Goal: Transaction & Acquisition: Book appointment/travel/reservation

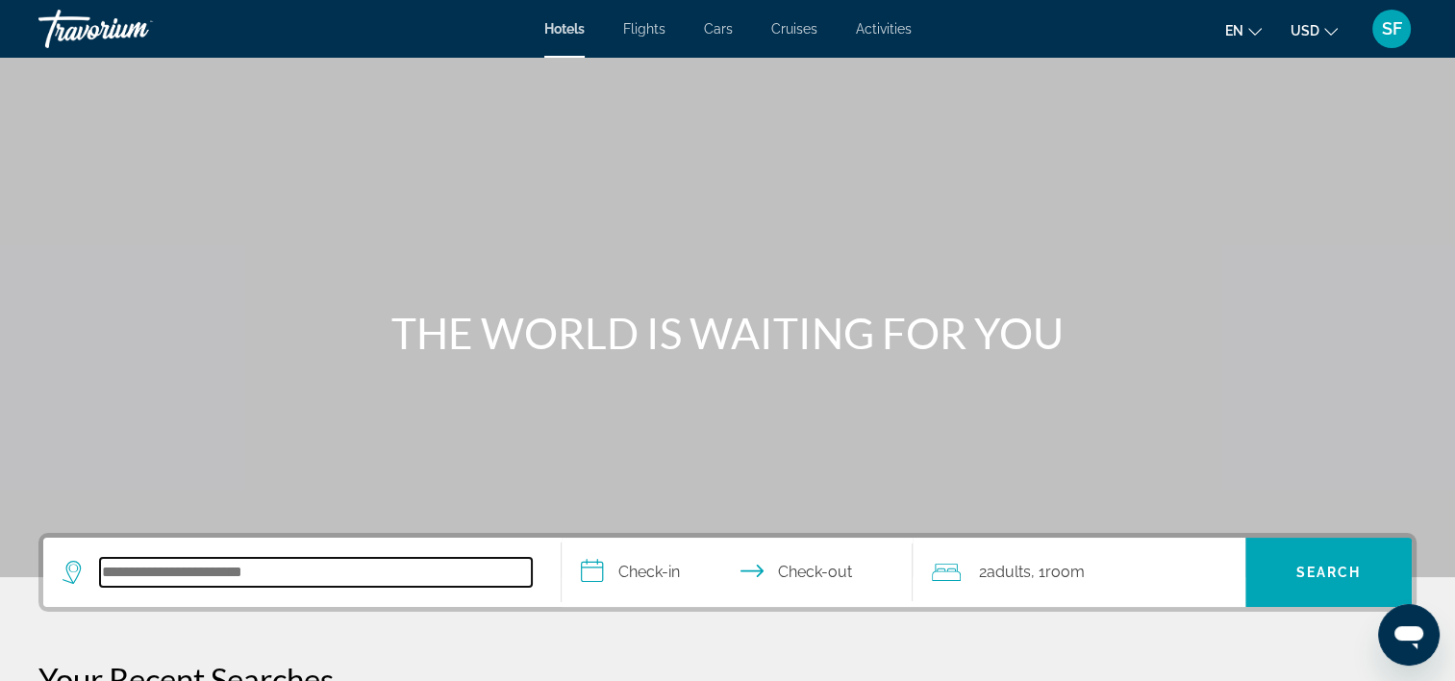
click at [160, 564] on input "Search hotel destination" at bounding box center [316, 572] width 432 height 29
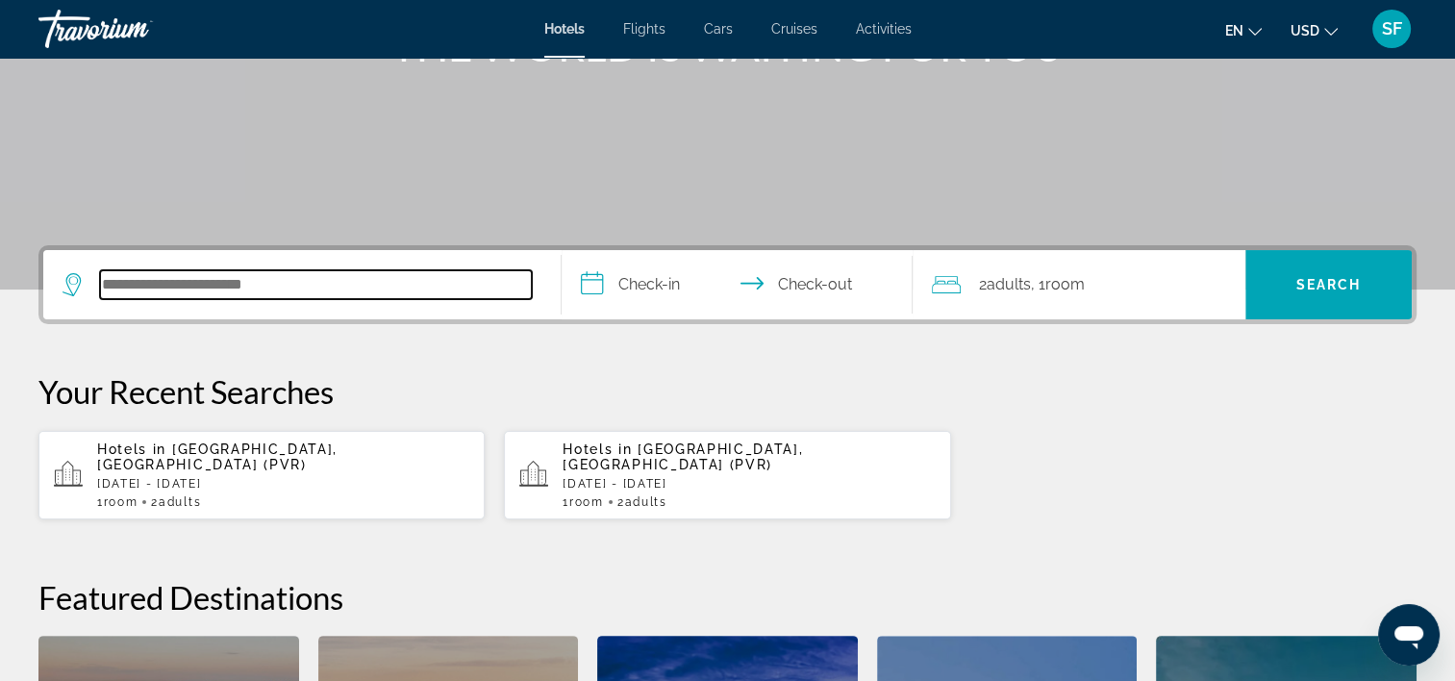
scroll to position [469, 0]
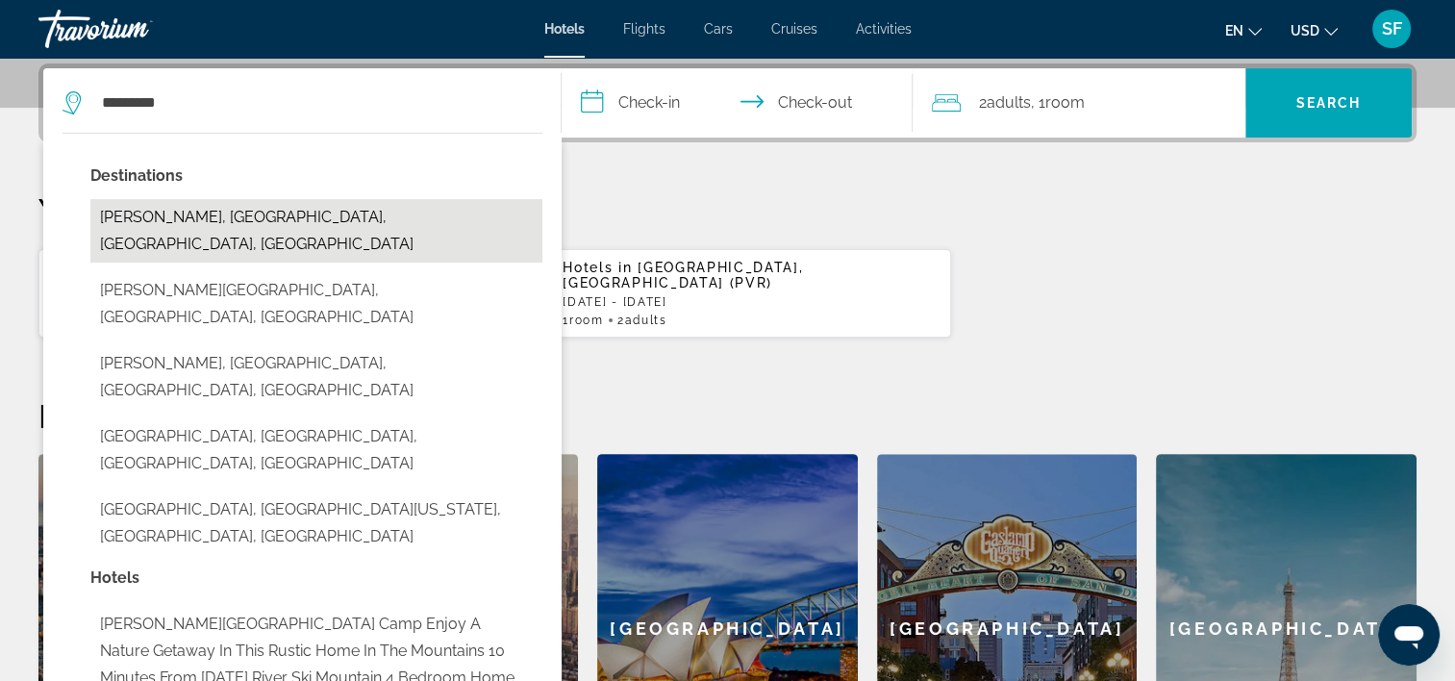
click at [236, 214] on button "[PERSON_NAME], [GEOGRAPHIC_DATA], [GEOGRAPHIC_DATA], [GEOGRAPHIC_DATA]" at bounding box center [316, 230] width 452 height 63
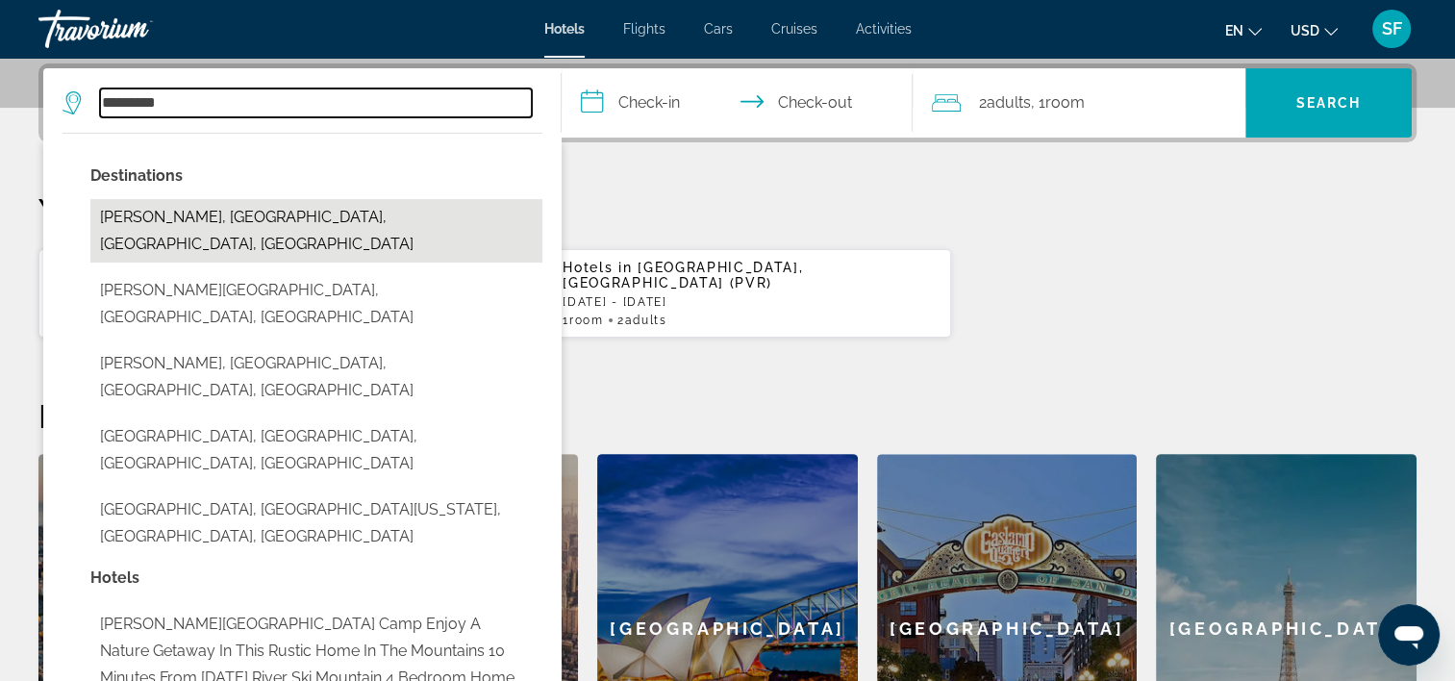
type input "**********"
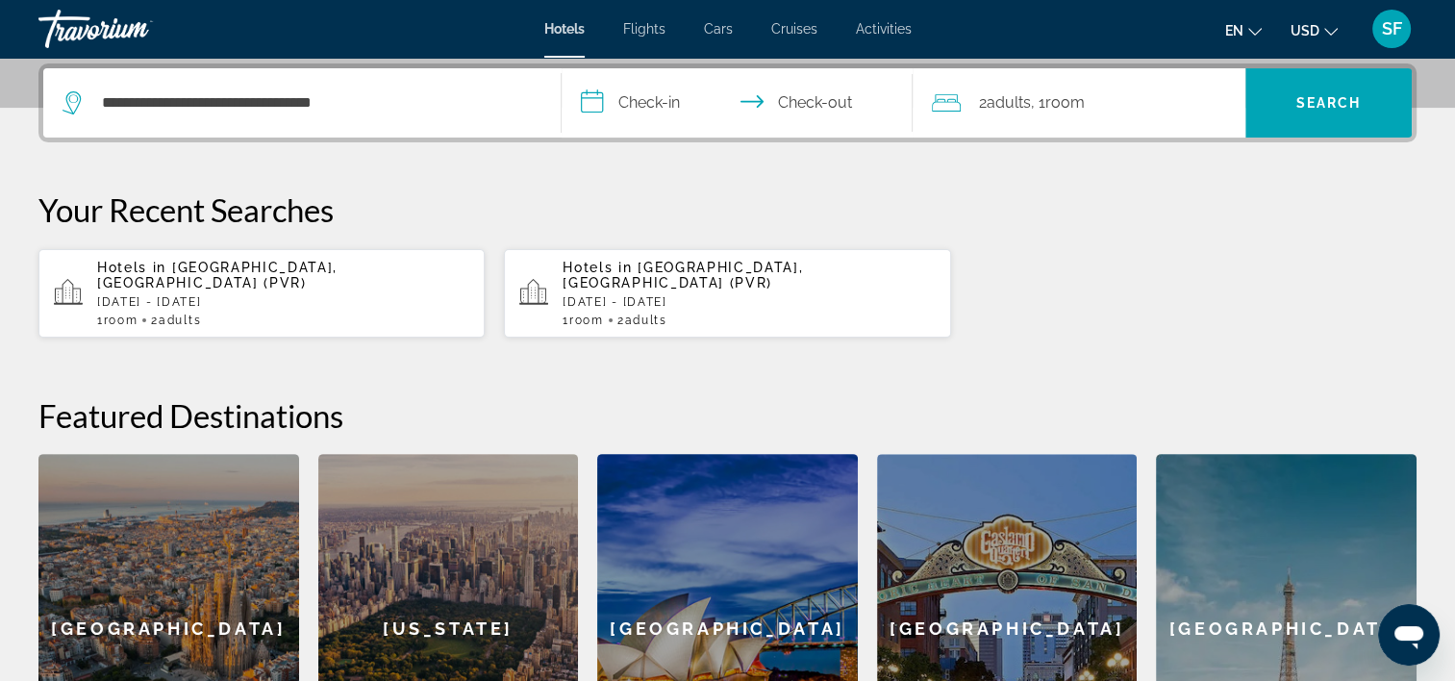
click at [628, 100] on input "**********" at bounding box center [742, 105] width 360 height 75
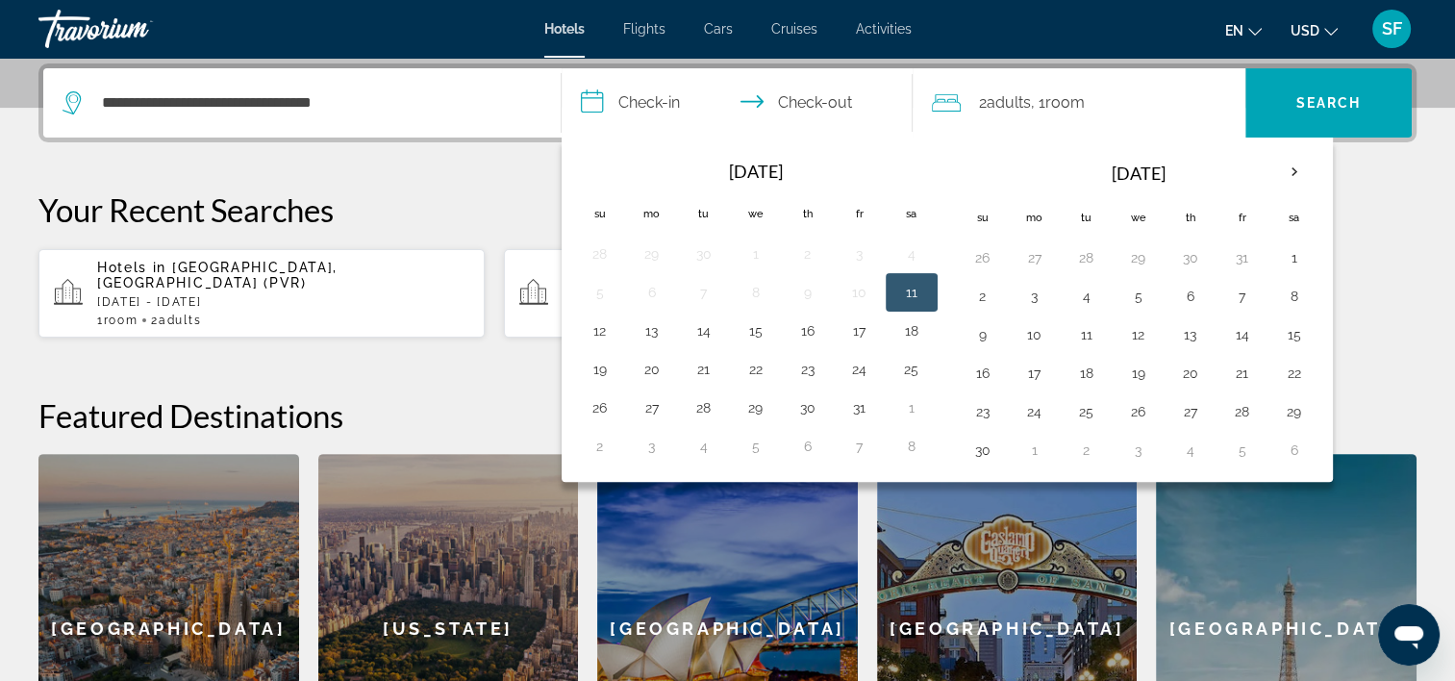
click at [906, 292] on button "11" at bounding box center [911, 292] width 31 height 27
click at [600, 320] on button "12" at bounding box center [600, 330] width 31 height 27
type input "**********"
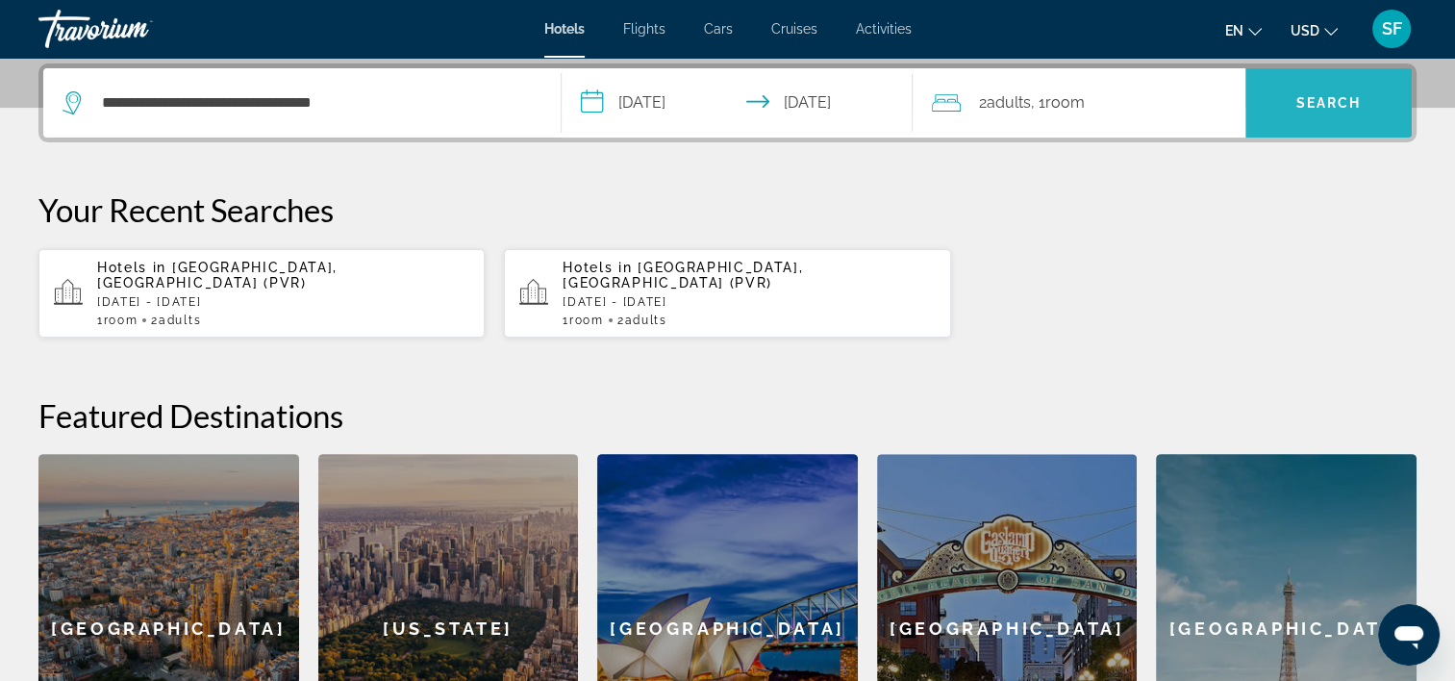
click at [1346, 98] on span "Search" at bounding box center [1328, 102] width 65 height 15
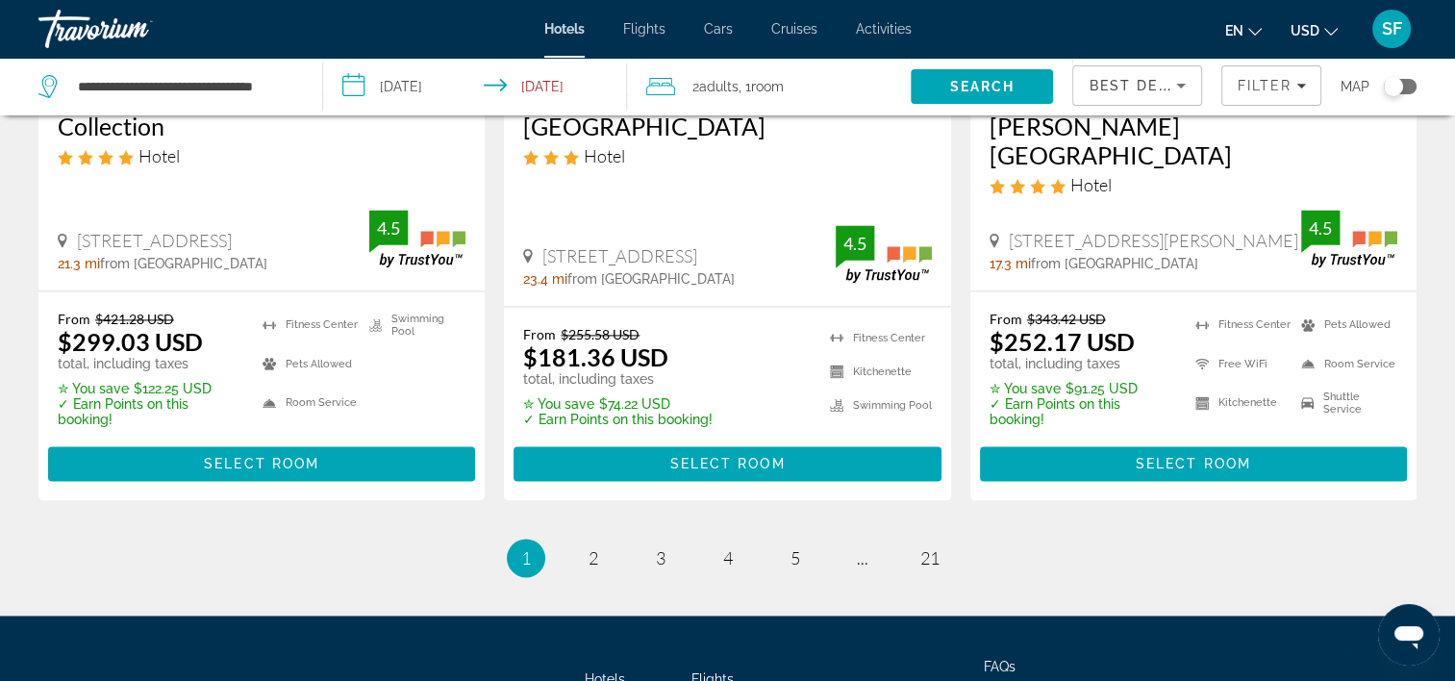
scroll to position [2814, 0]
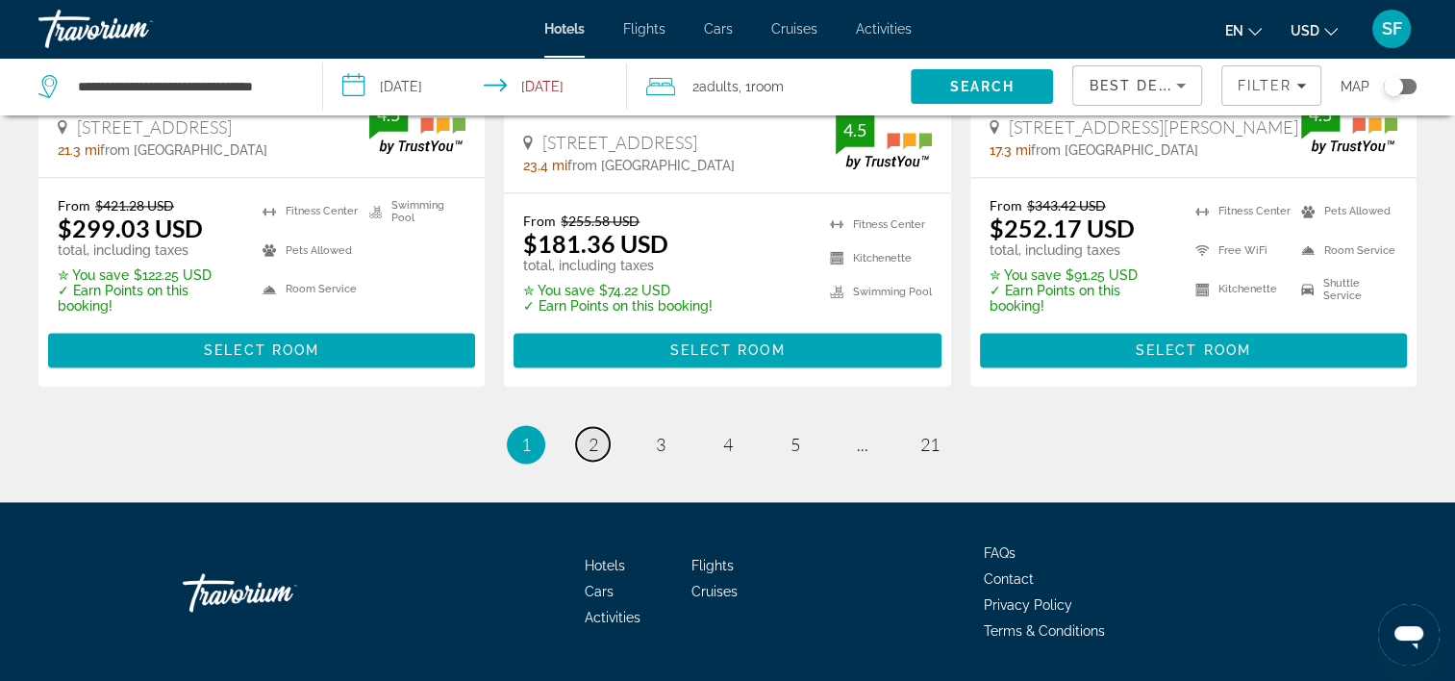
click at [593, 434] on span "2" at bounding box center [594, 444] width 10 height 21
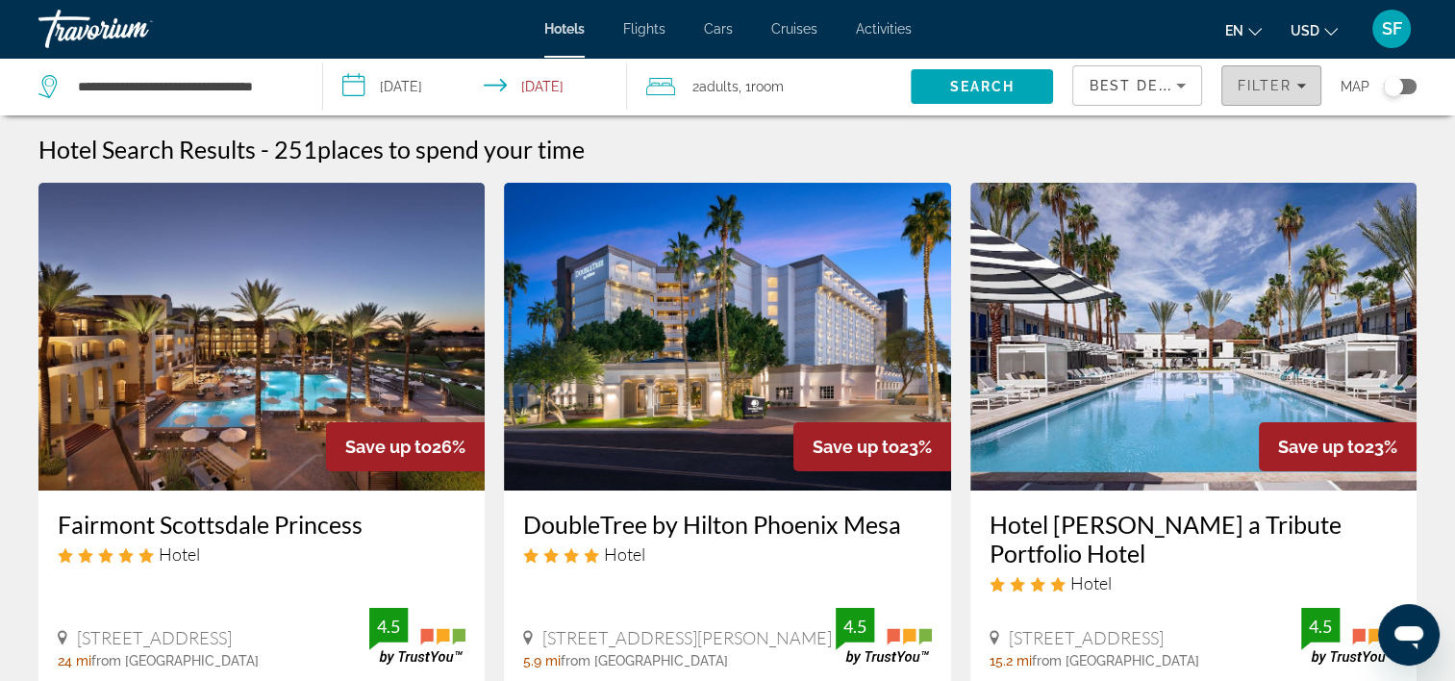
click at [1308, 92] on span "Filters" at bounding box center [1271, 86] width 98 height 46
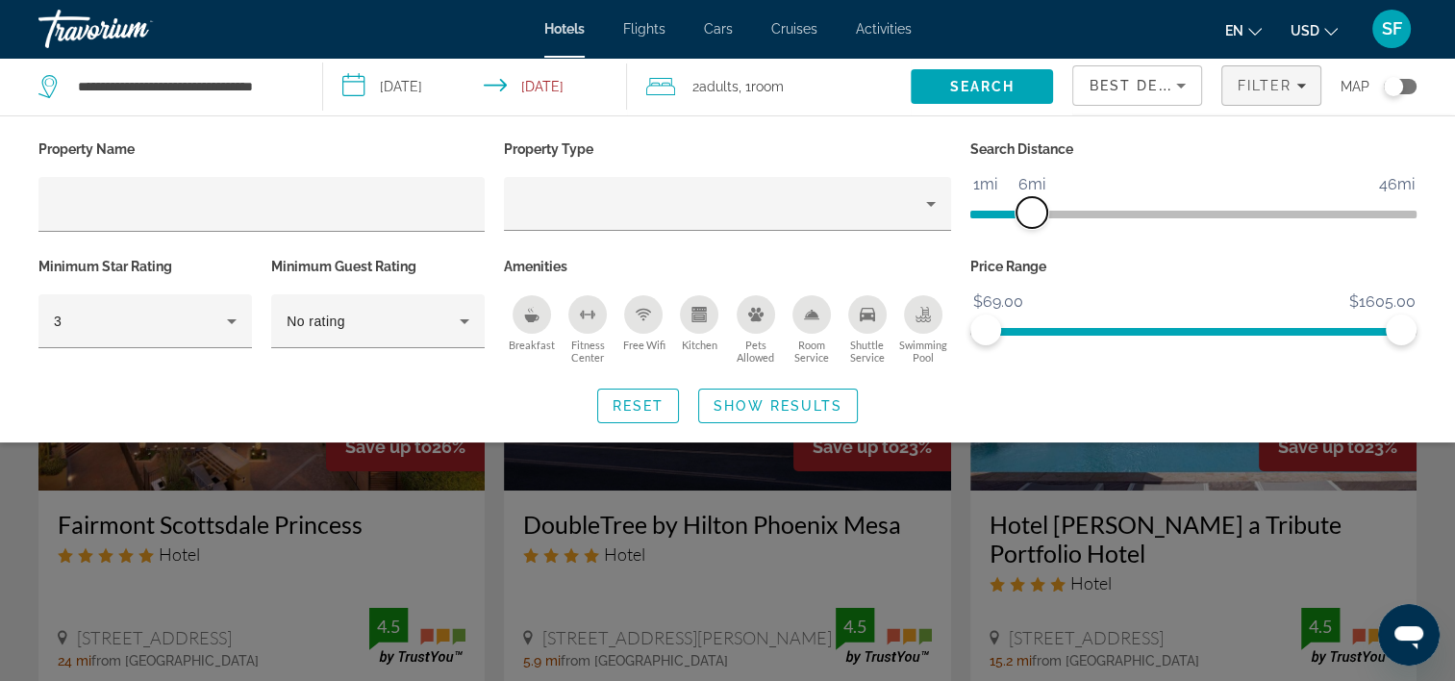
drag, startPoint x: 1248, startPoint y: 208, endPoint x: 1031, endPoint y: 224, distance: 218.0
click at [1031, 224] on span "ngx-slider" at bounding box center [1032, 212] width 31 height 31
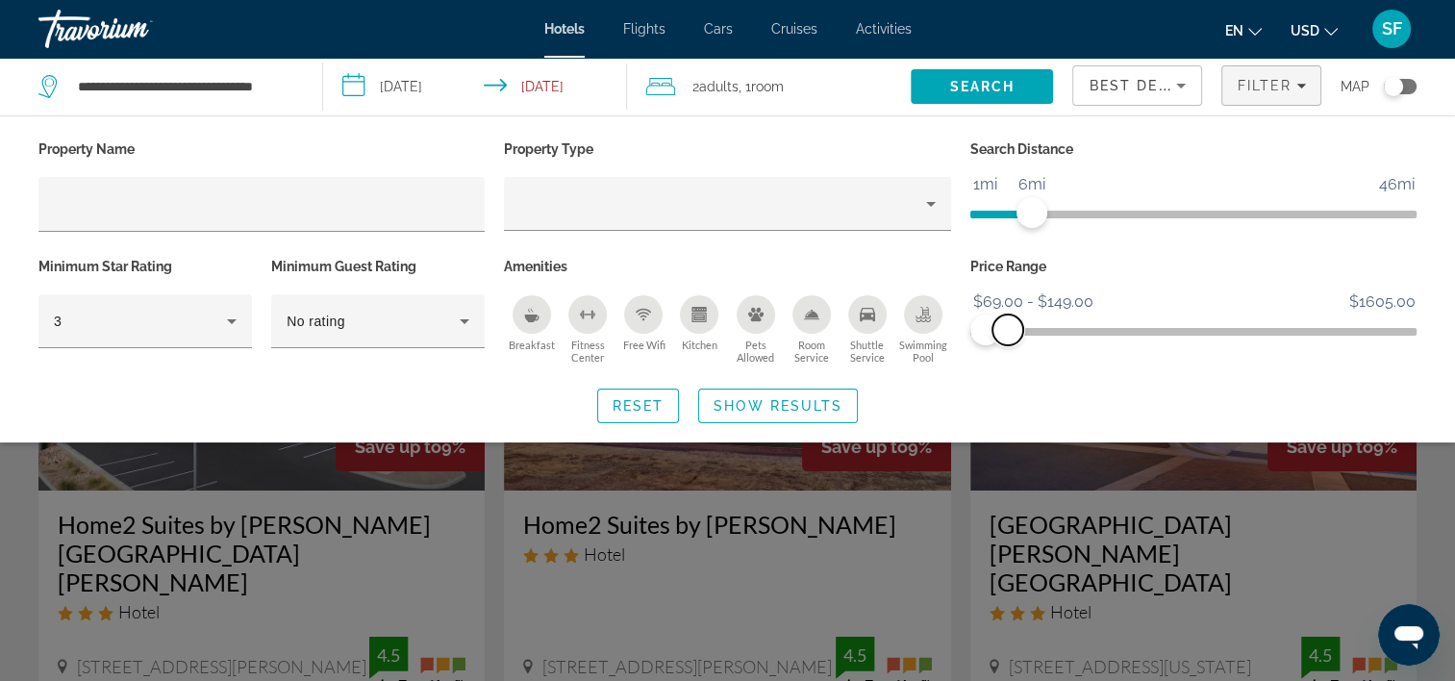
drag, startPoint x: 1398, startPoint y: 335, endPoint x: 1007, endPoint y: 360, distance: 392.2
click at [1007, 360] on div "Price Range $69.00 $1605.00 $69.00 $149.00 $69.00 - $149.00" at bounding box center [1193, 311] width 465 height 116
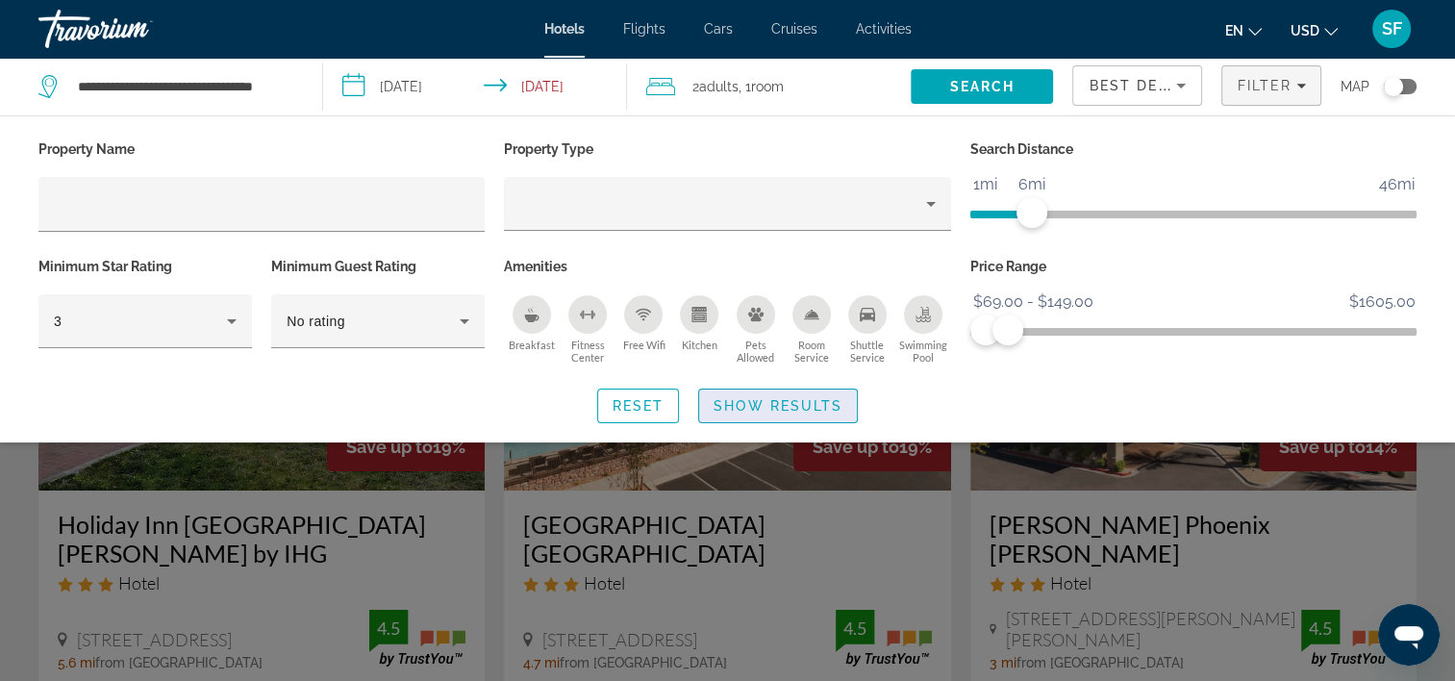
click at [751, 398] on span "Show Results" at bounding box center [778, 405] width 129 height 15
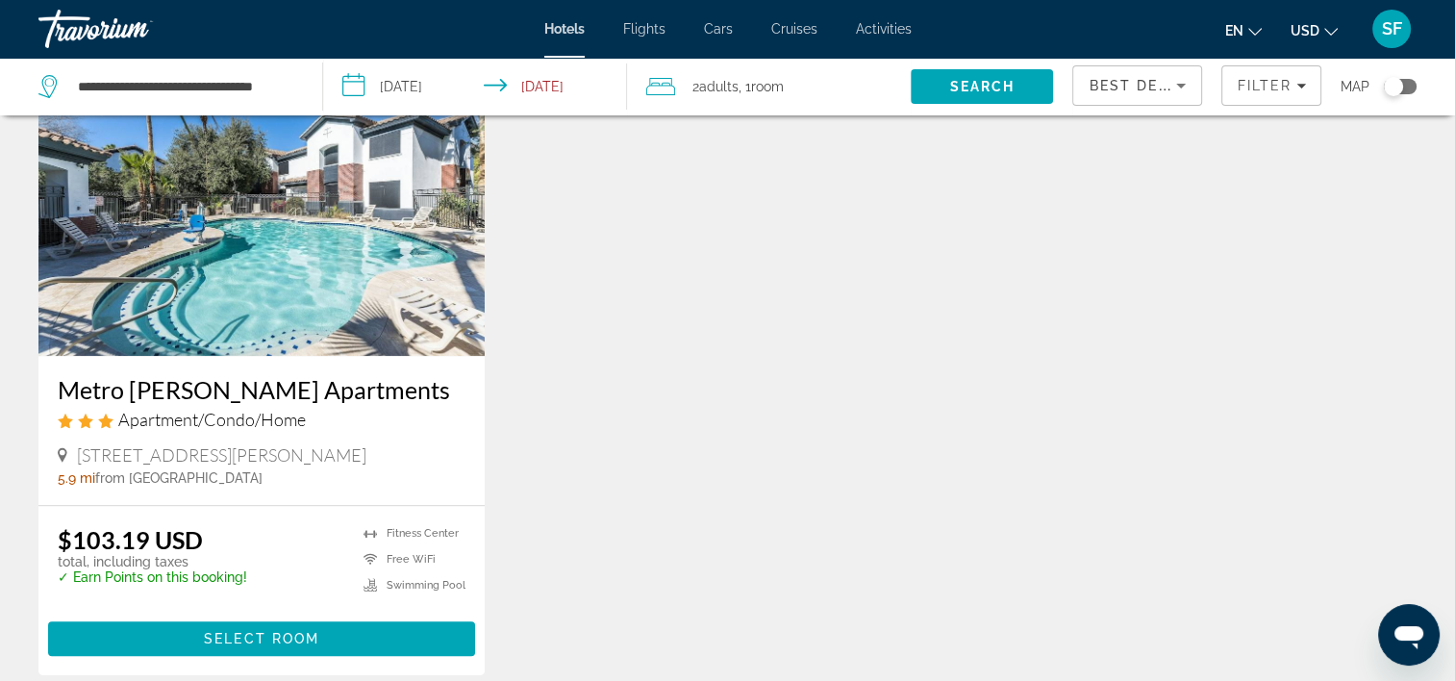
scroll to position [1666, 0]
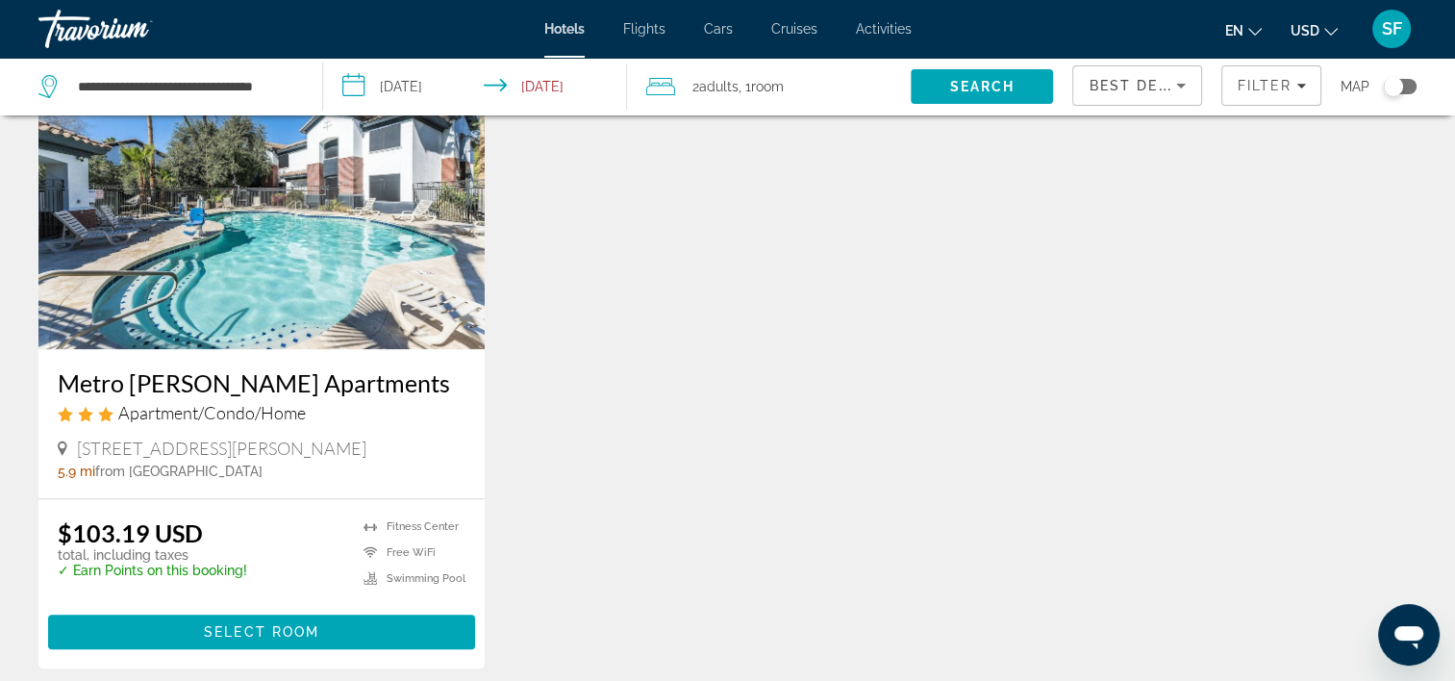
click at [167, 368] on h3 "Metro [PERSON_NAME] Apartments" at bounding box center [262, 382] width 408 height 29
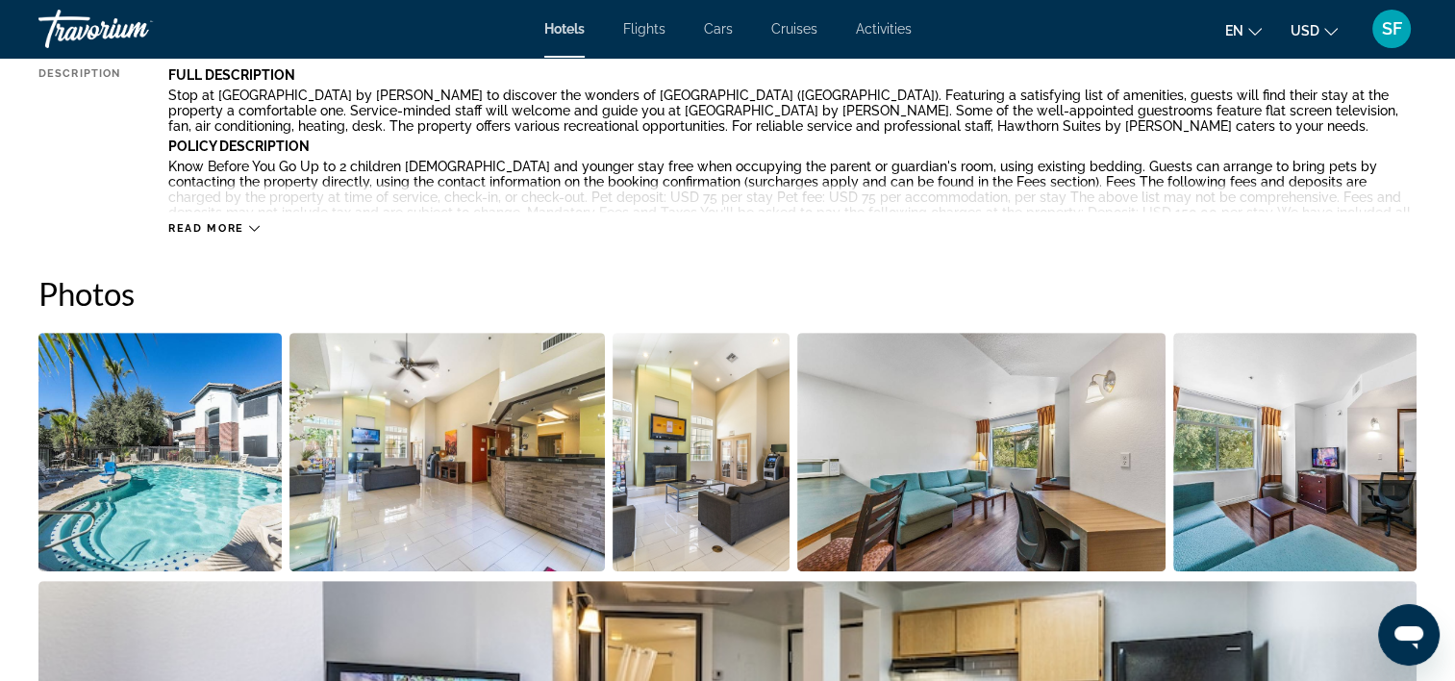
scroll to position [786, 0]
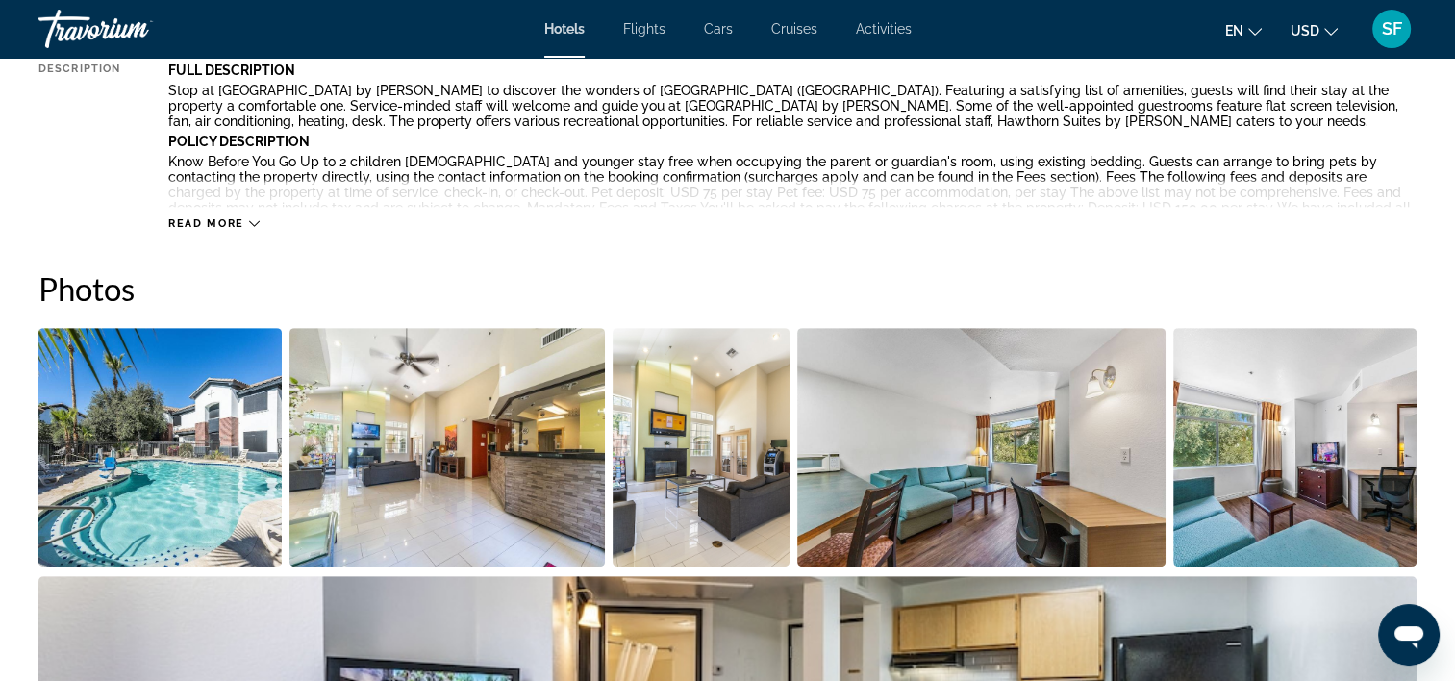
click at [249, 227] on icon "Main content" at bounding box center [254, 223] width 11 height 11
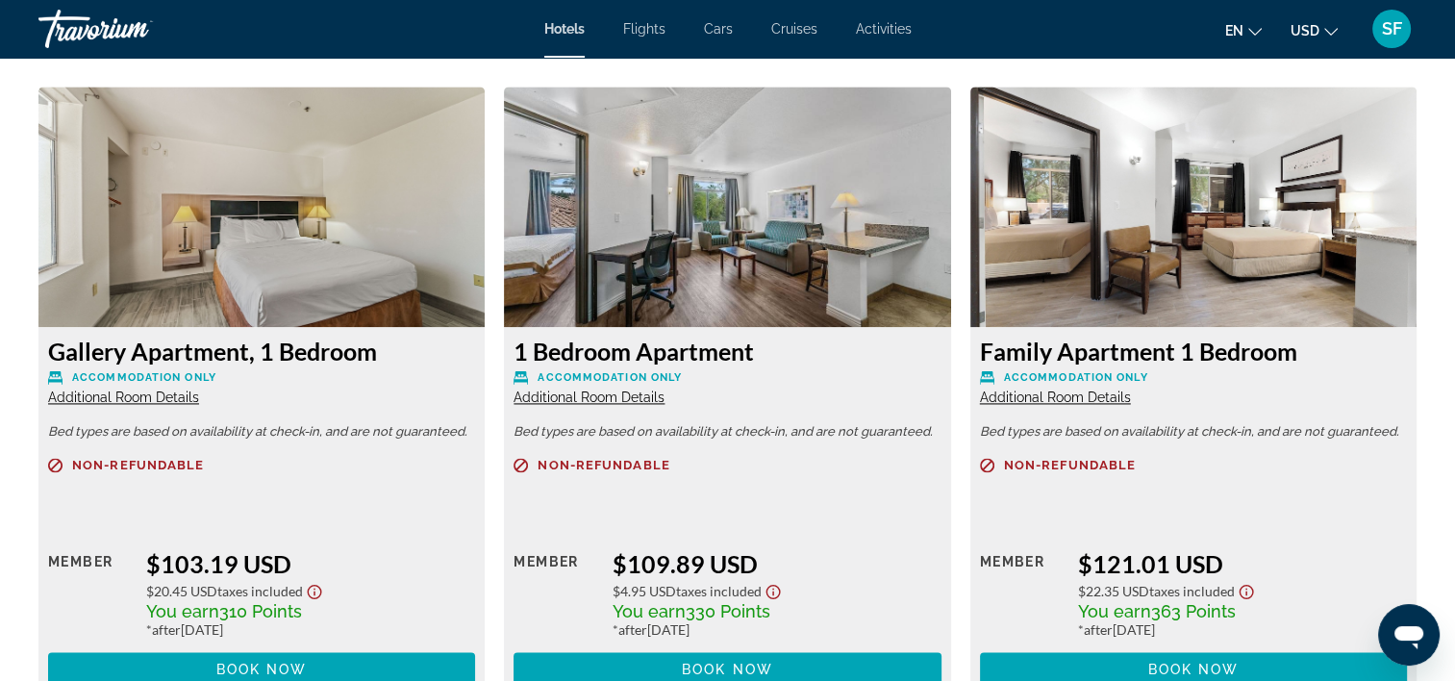
scroll to position [2627, 0]
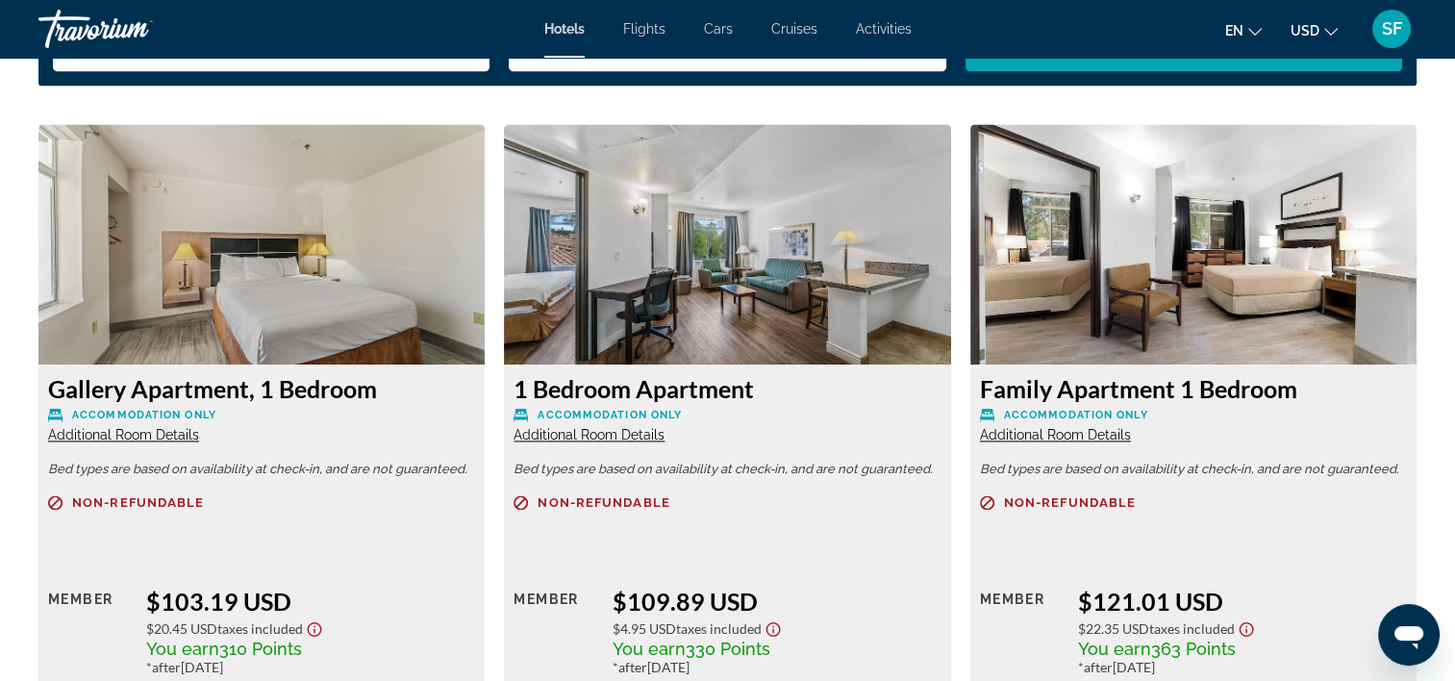
click at [350, 306] on img "Main content" at bounding box center [261, 244] width 446 height 240
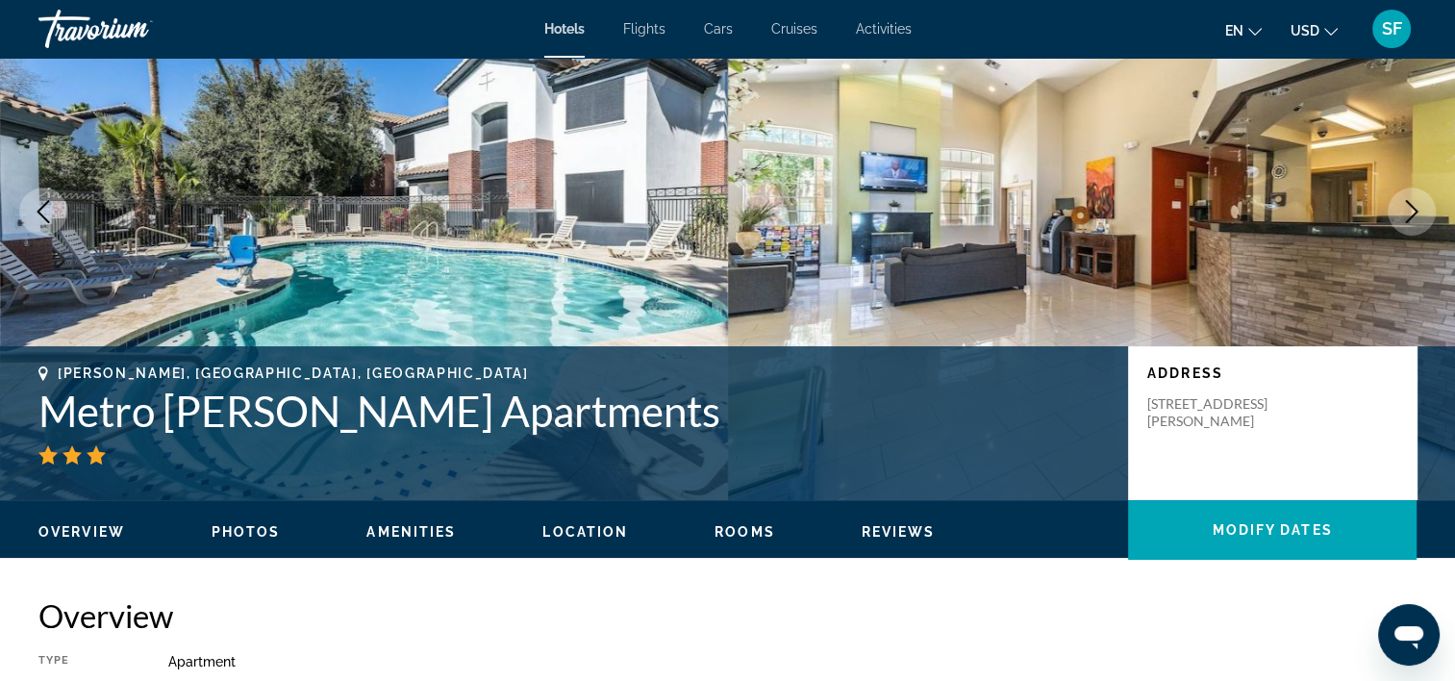
scroll to position [0, 0]
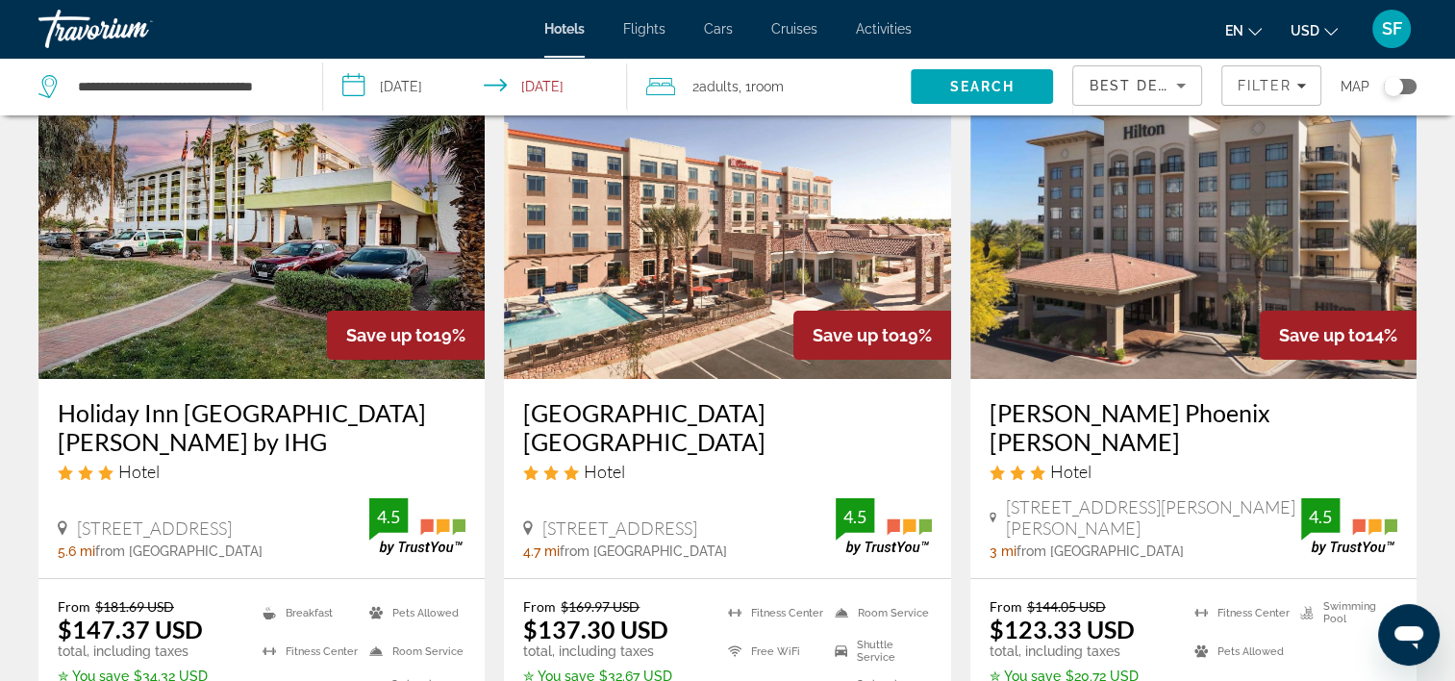
scroll to position [115, 0]
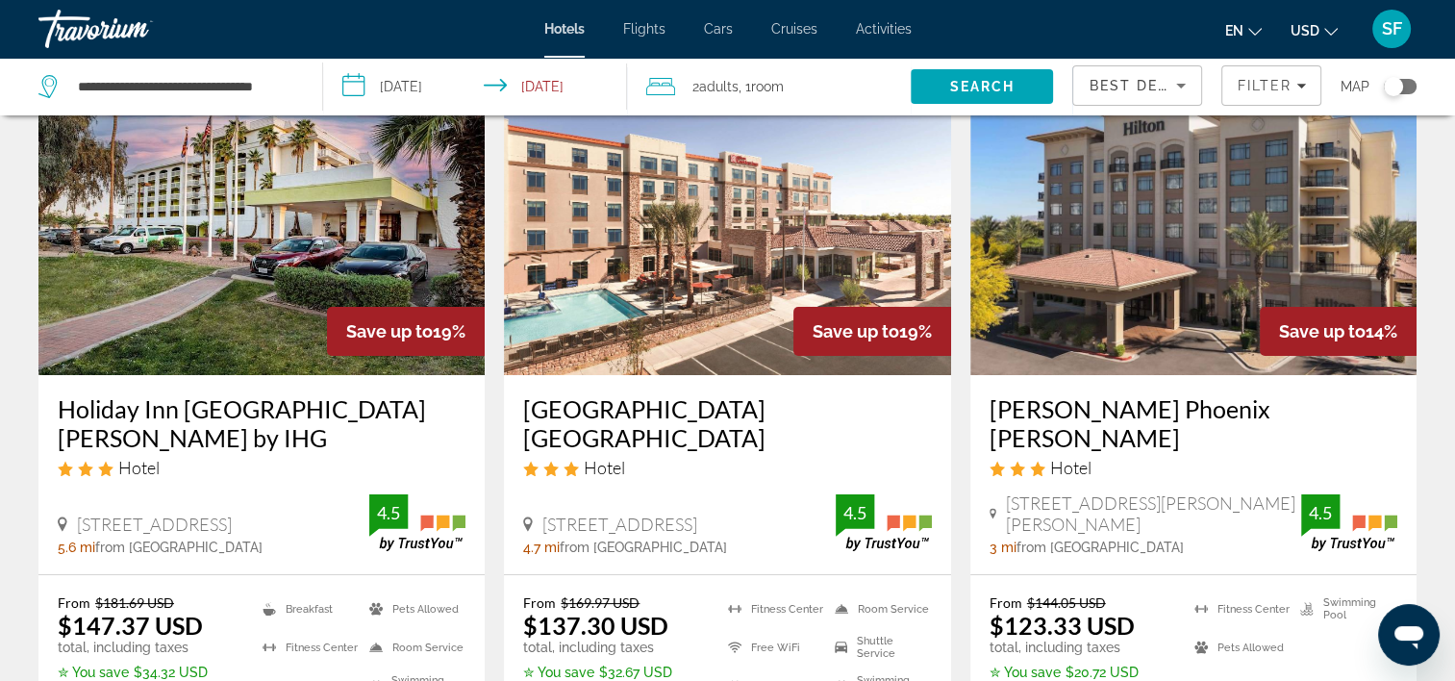
click at [1066, 192] on img "Main content" at bounding box center [1193, 221] width 446 height 308
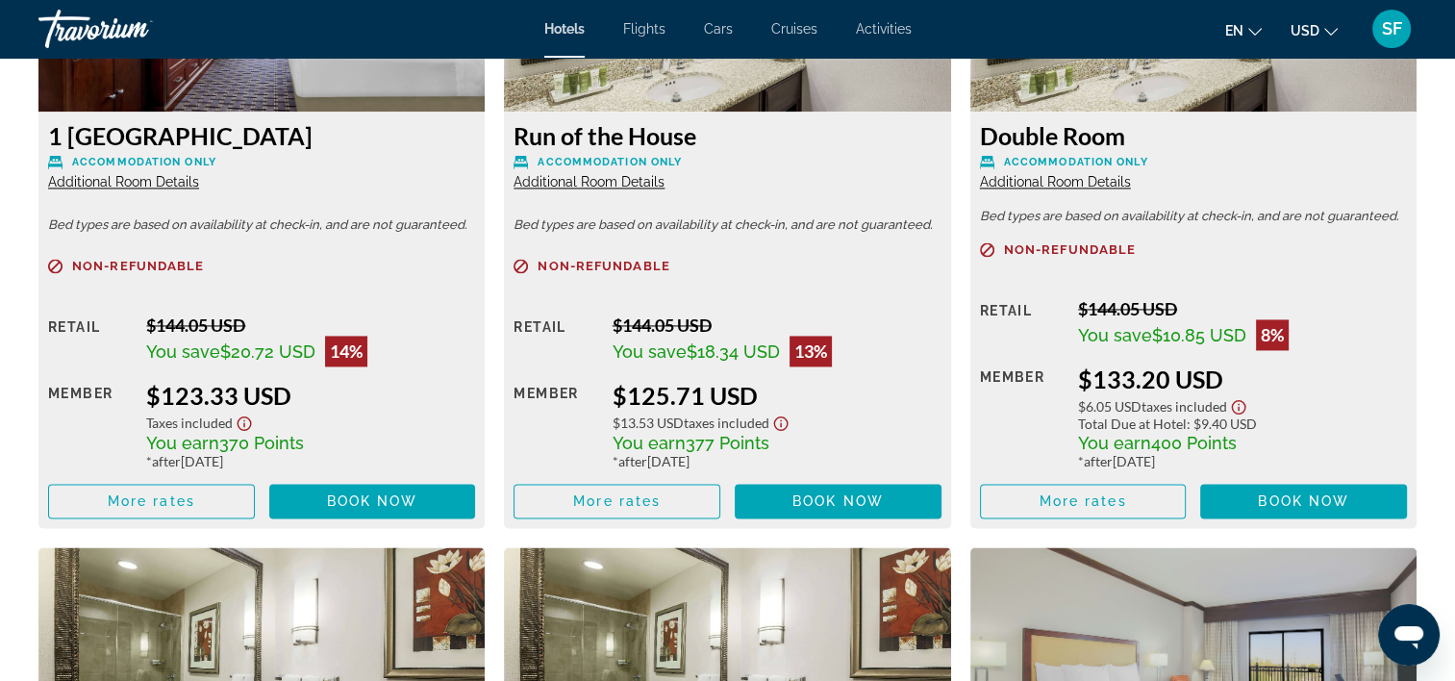
scroll to position [2893, 0]
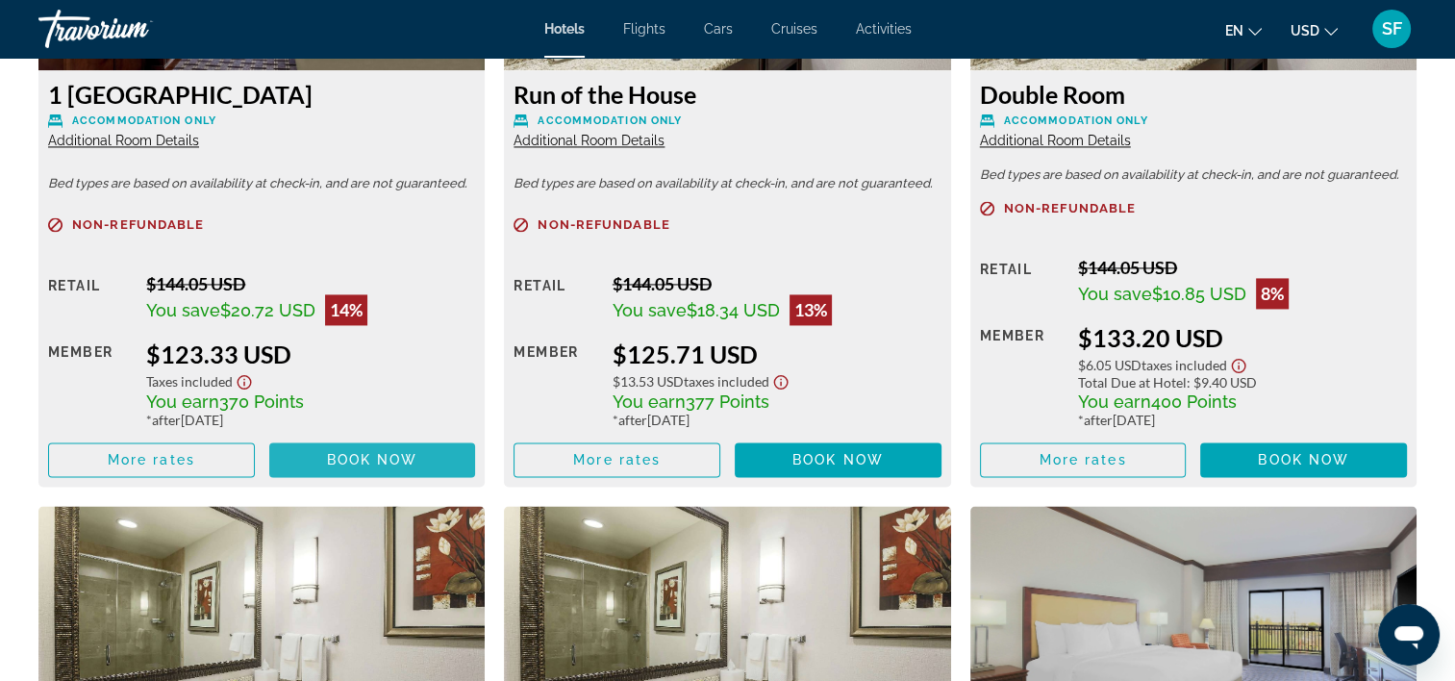
click at [358, 459] on span "Book now" at bounding box center [372, 459] width 91 height 15
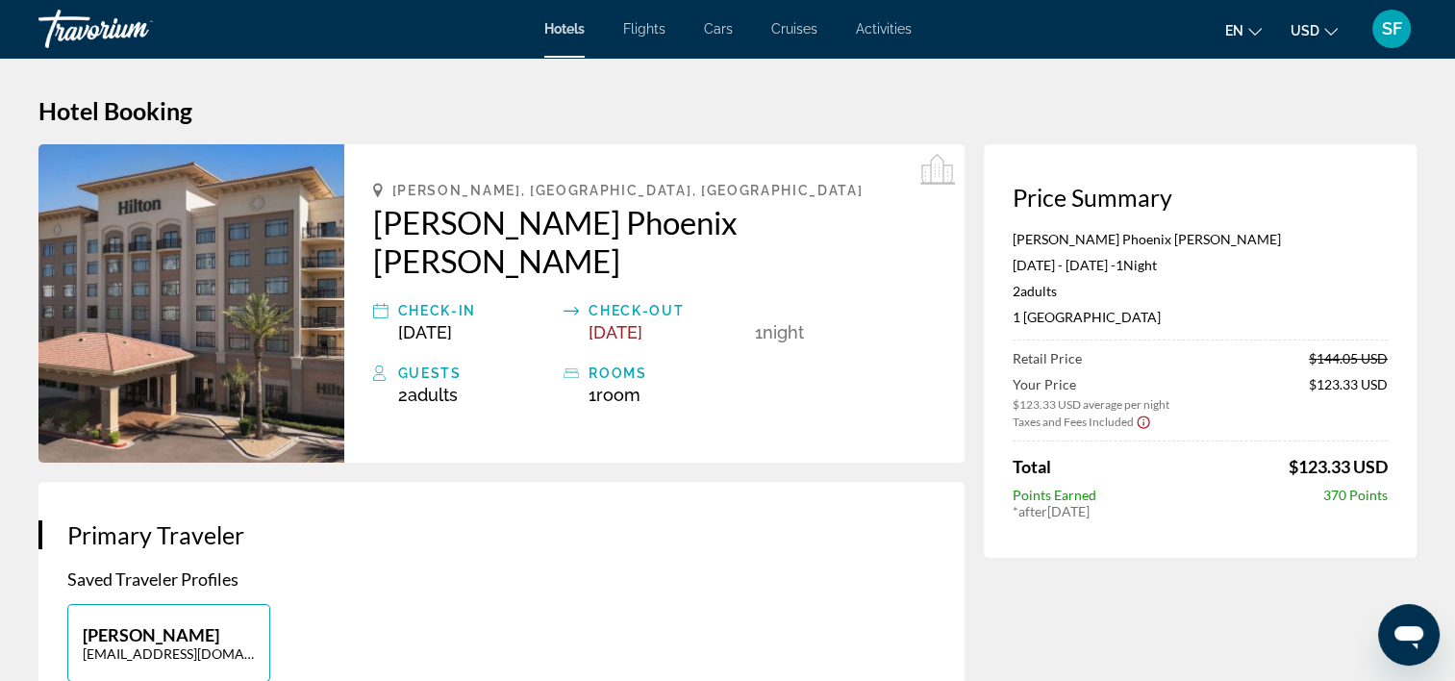
click at [1387, 40] on div "SF" at bounding box center [1391, 29] width 38 height 38
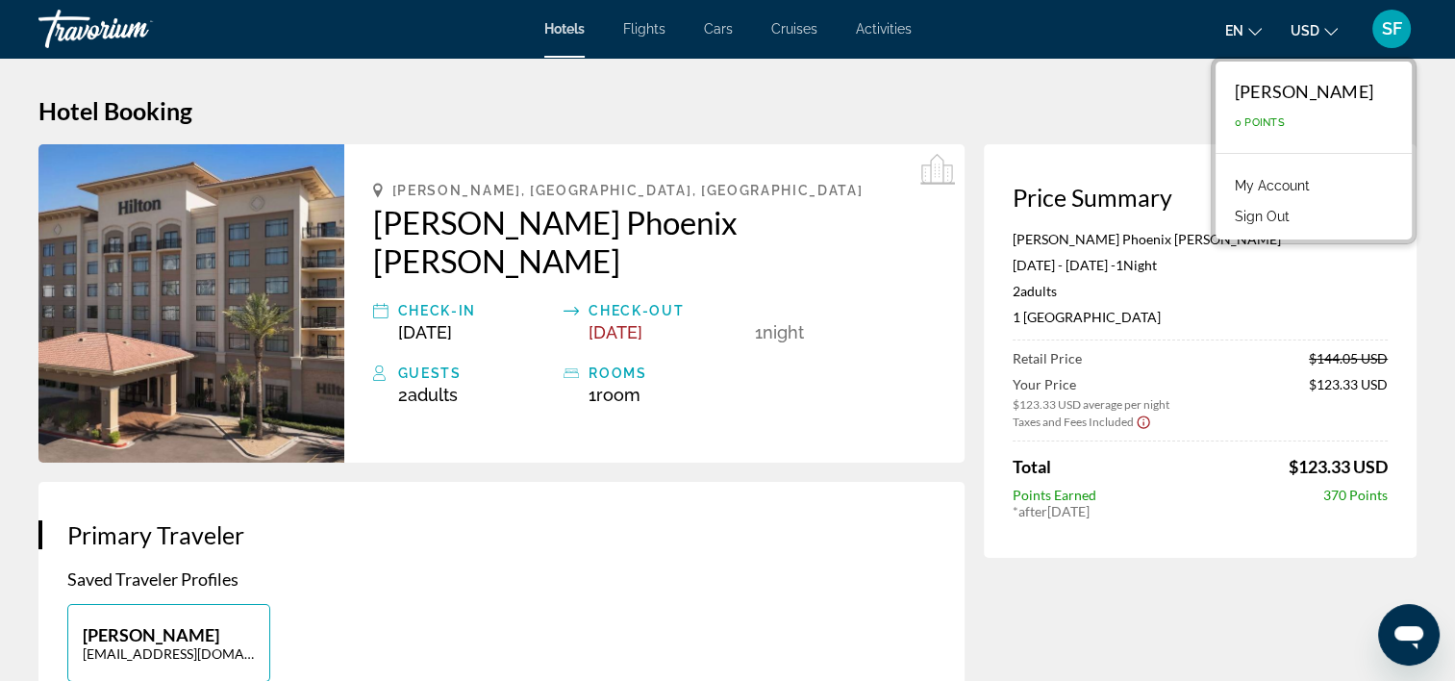
click at [1106, 108] on h1 "Hotel Booking" at bounding box center [727, 110] width 1378 height 29
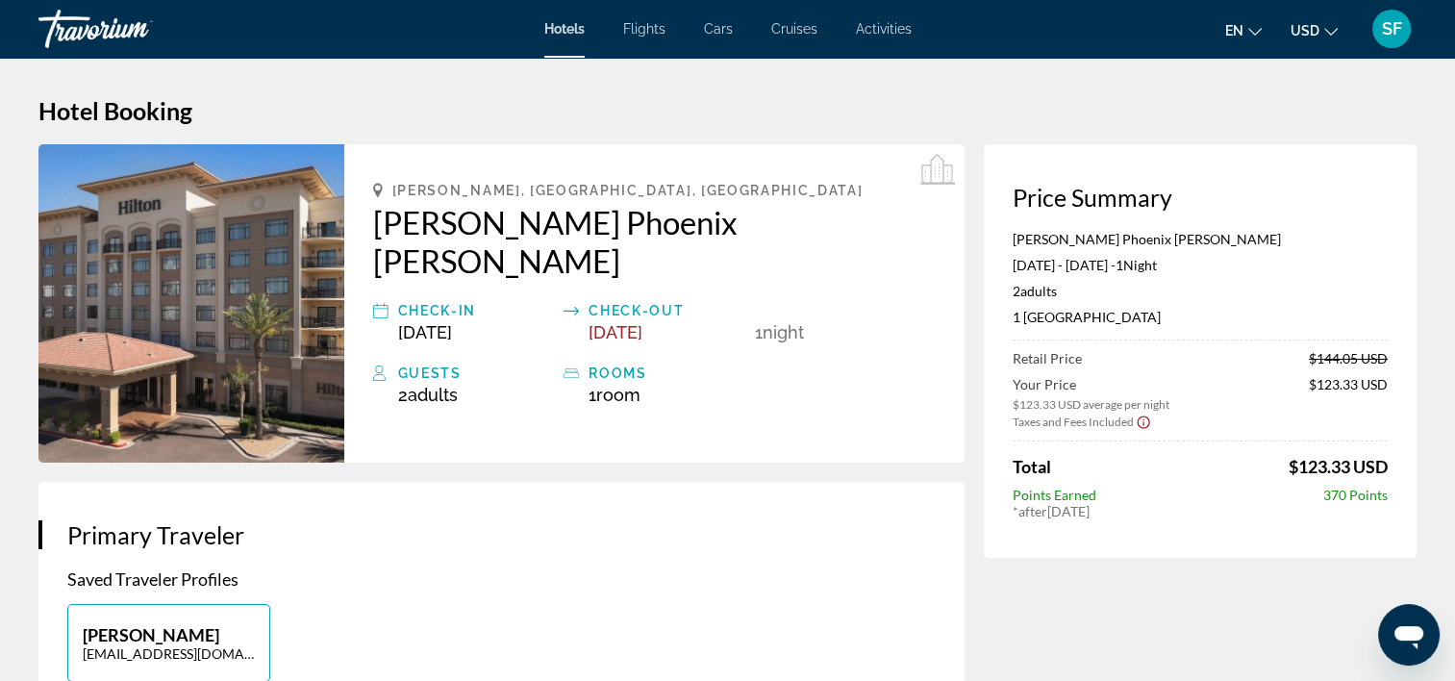
click at [1328, 31] on icon "Change currency" at bounding box center [1330, 31] width 13 height 13
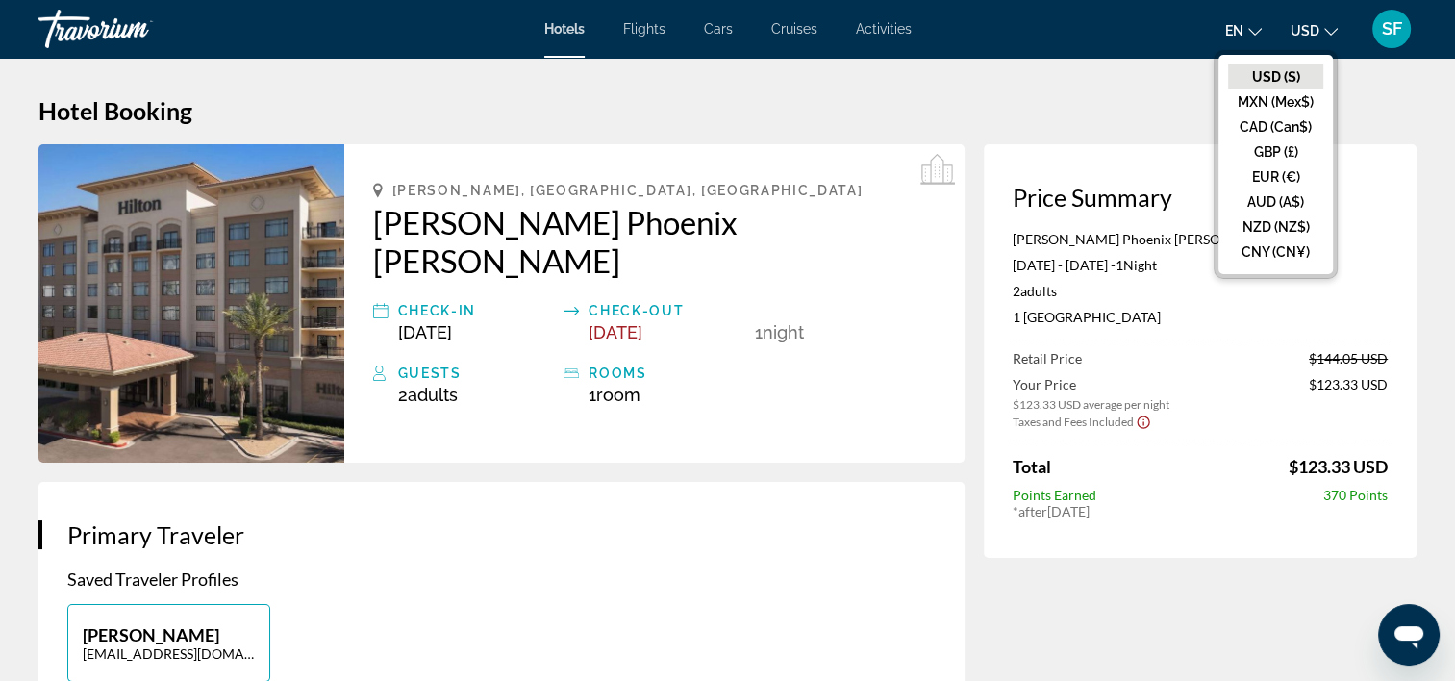
click at [1258, 25] on icon "Change language" at bounding box center [1254, 31] width 13 height 13
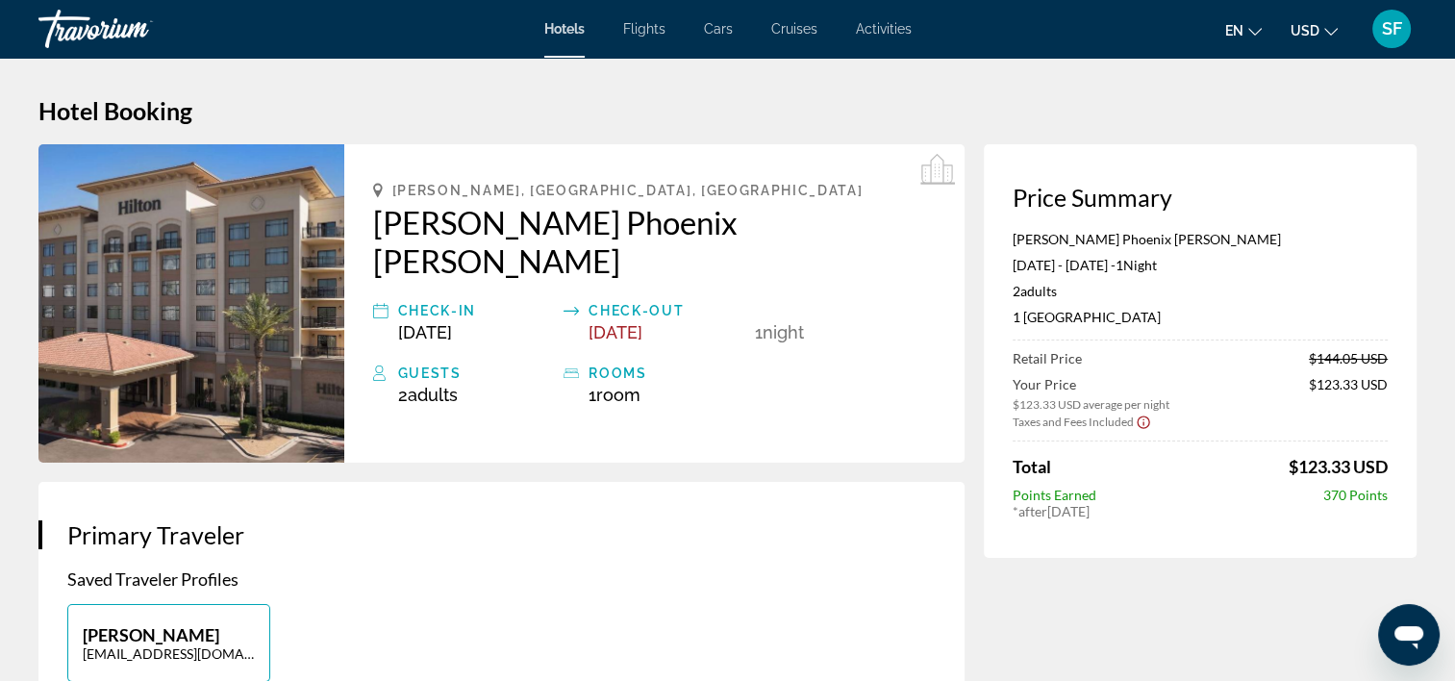
click at [1400, 15] on div "SF" at bounding box center [1391, 29] width 38 height 38
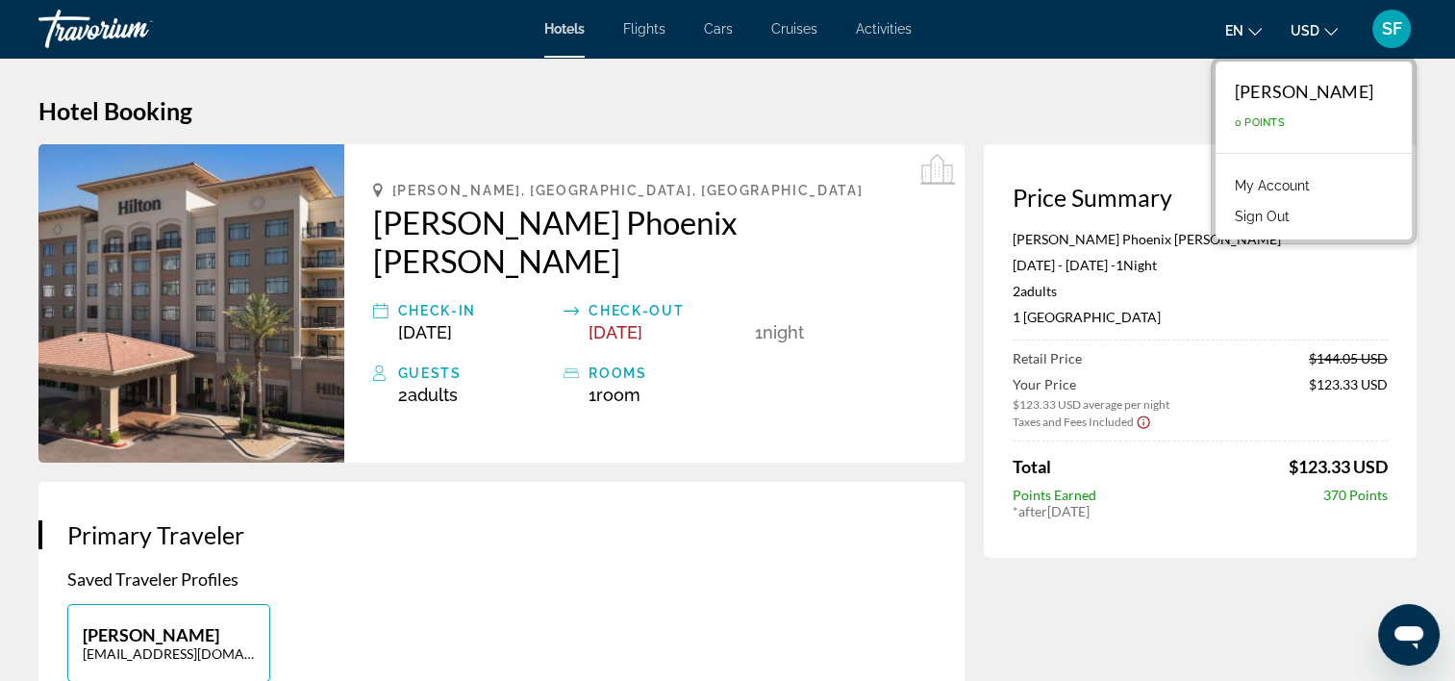
click at [1275, 177] on link "My Account" at bounding box center [1272, 185] width 94 height 25
